Goal: Find specific page/section

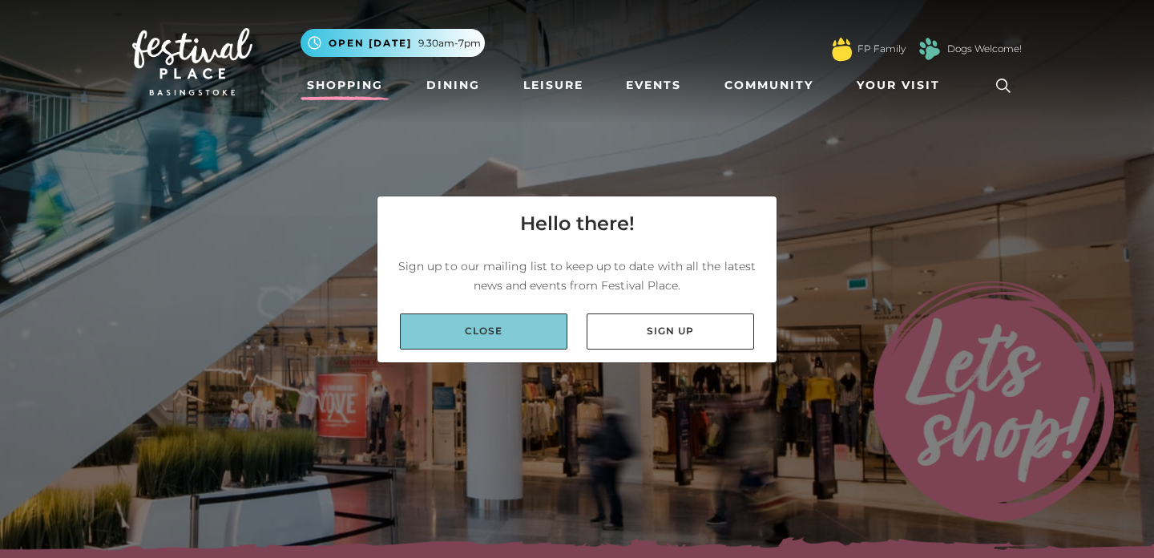
click at [553, 332] on link "Close" at bounding box center [484, 331] width 168 height 36
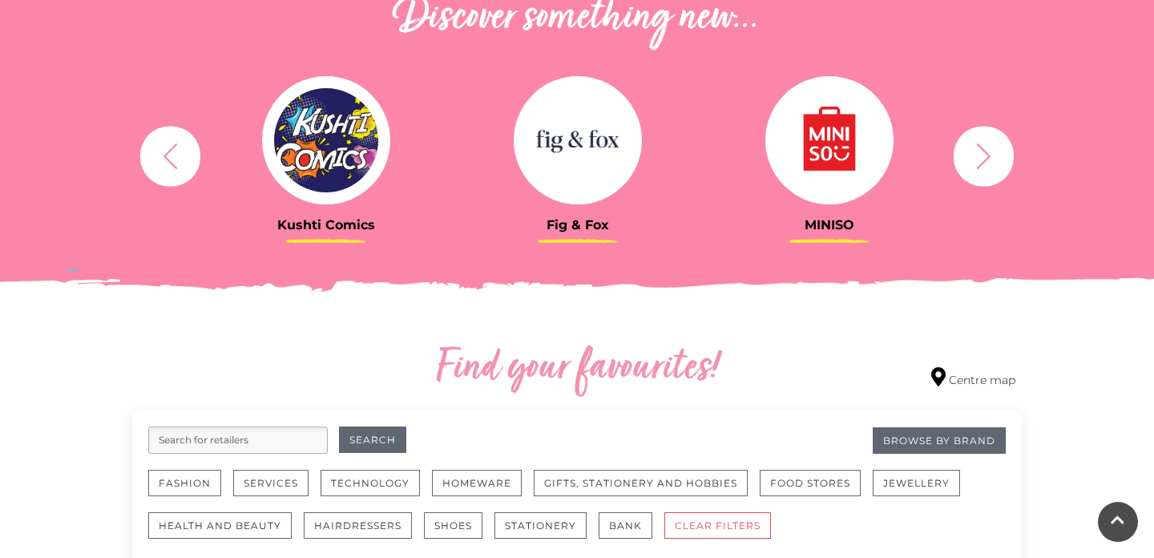
scroll to position [587, 0]
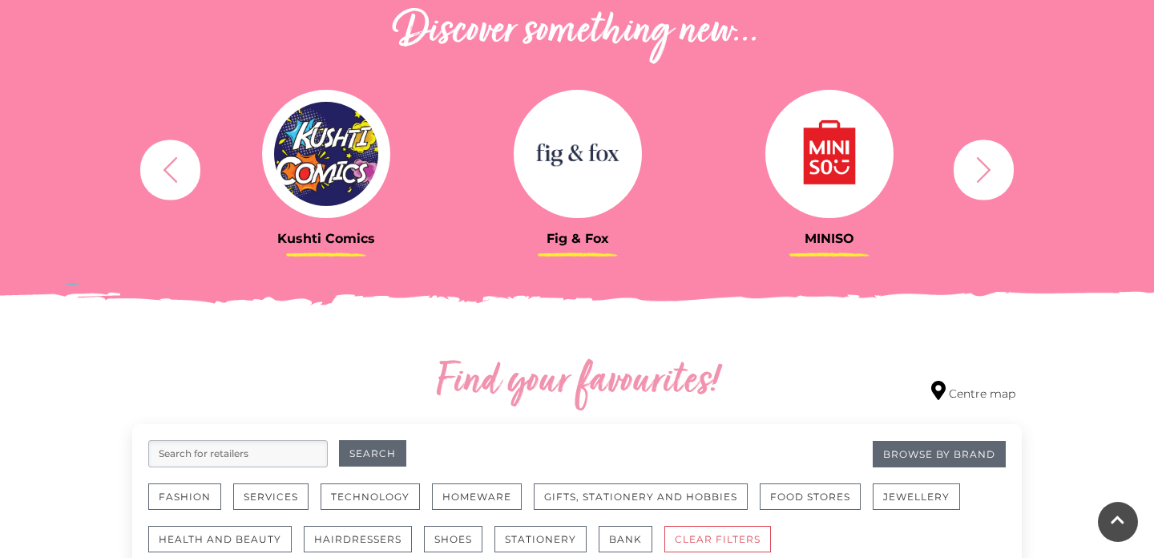
click at [1000, 178] on button "button" at bounding box center [984, 169] width 60 height 60
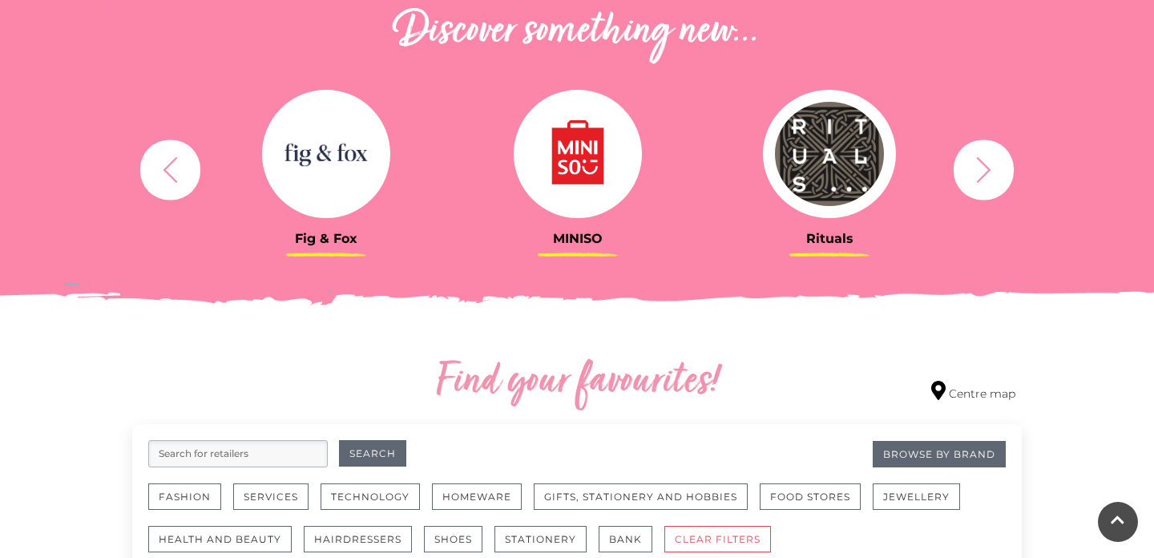
click at [1000, 178] on button "button" at bounding box center [984, 169] width 60 height 60
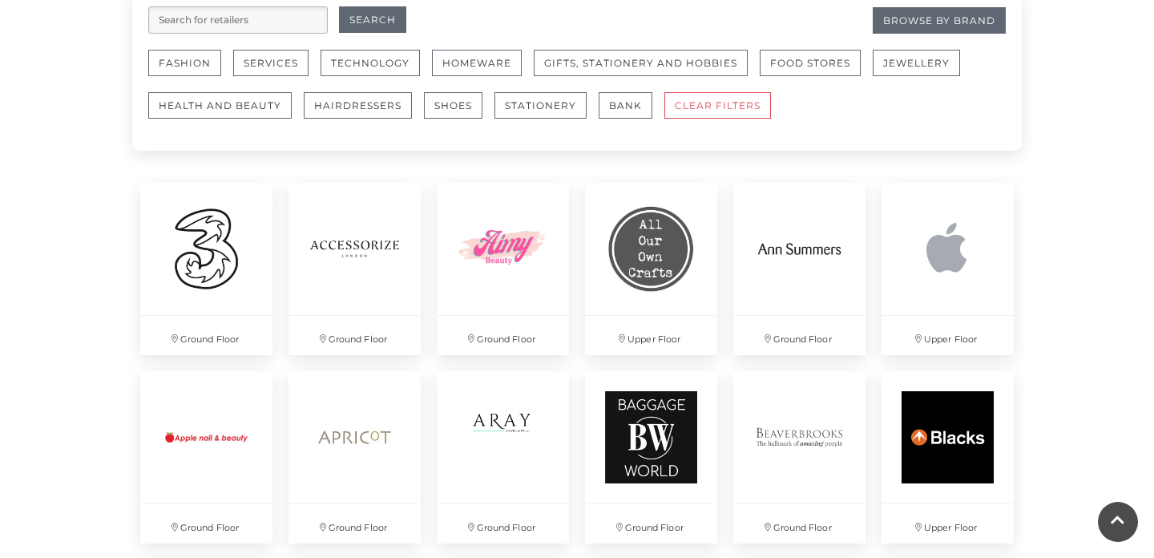
scroll to position [1018, 0]
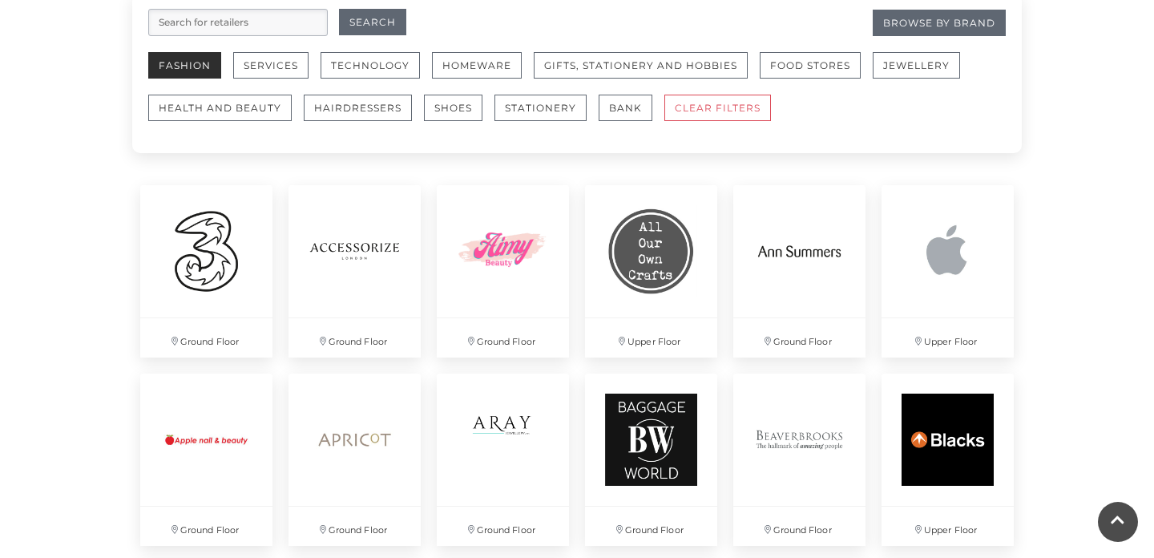
click at [188, 75] on button "Fashion" at bounding box center [184, 65] width 73 height 26
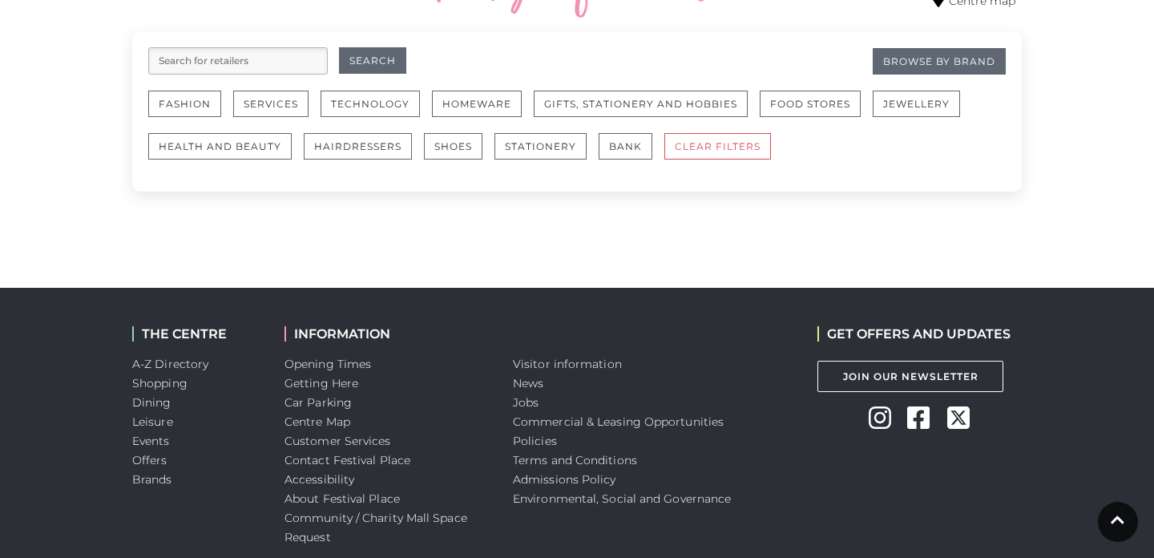
scroll to position [979, 0]
